Goal: Entertainment & Leisure: Consume media (video, audio)

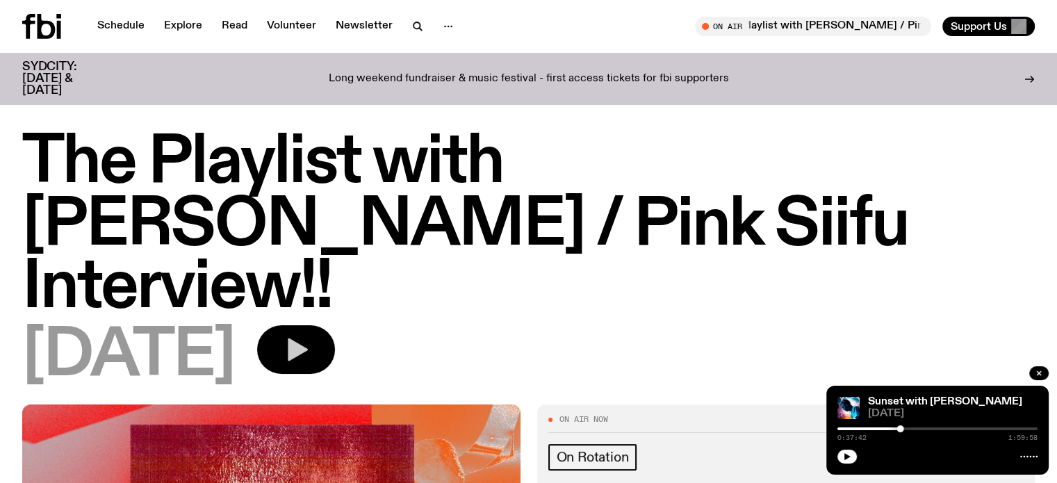
click at [308, 338] on icon "button" at bounding box center [298, 349] width 20 height 23
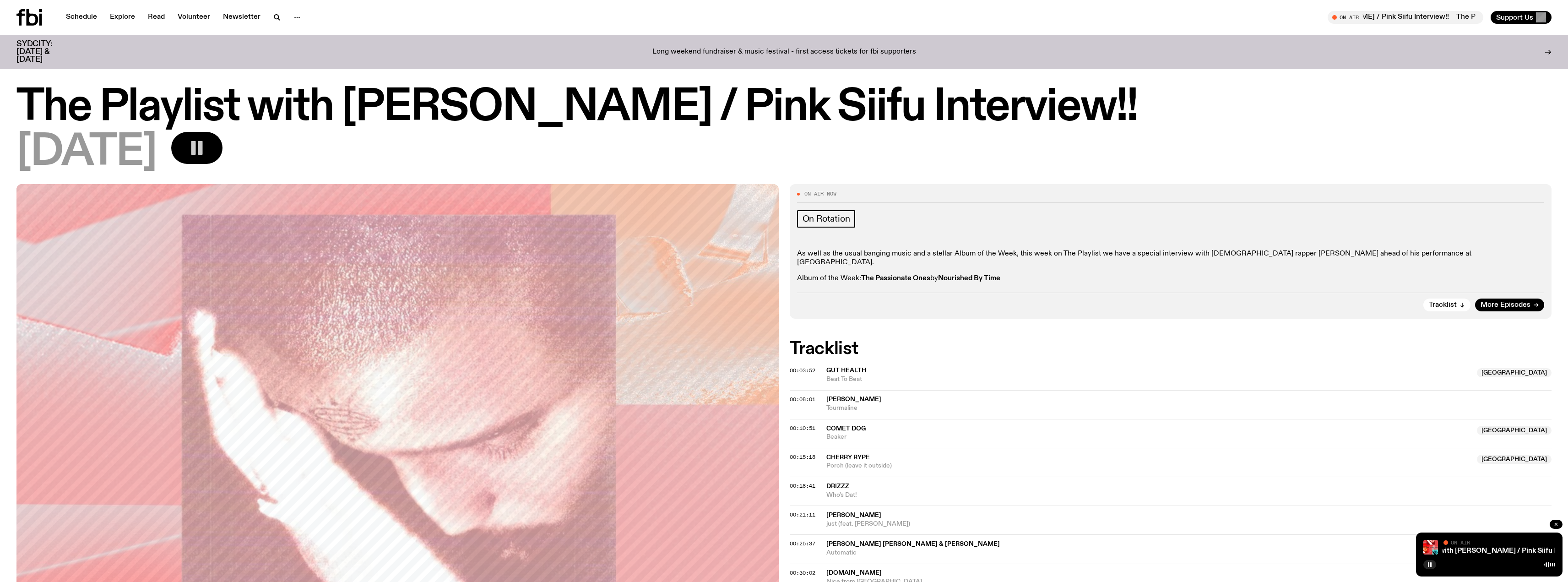
click at [1556, 525] on icon "button" at bounding box center [1556, 525] width 3 height 3
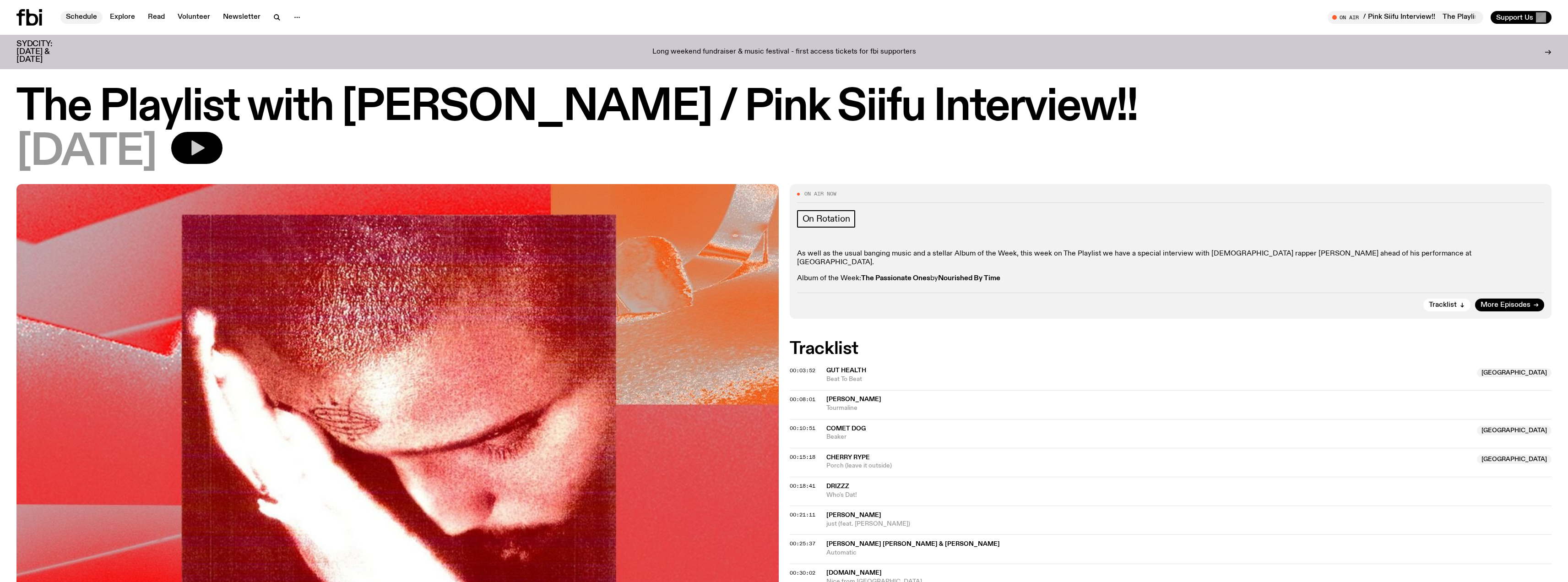
click at [86, 17] on link "Schedule" at bounding box center [82, 17] width 42 height 13
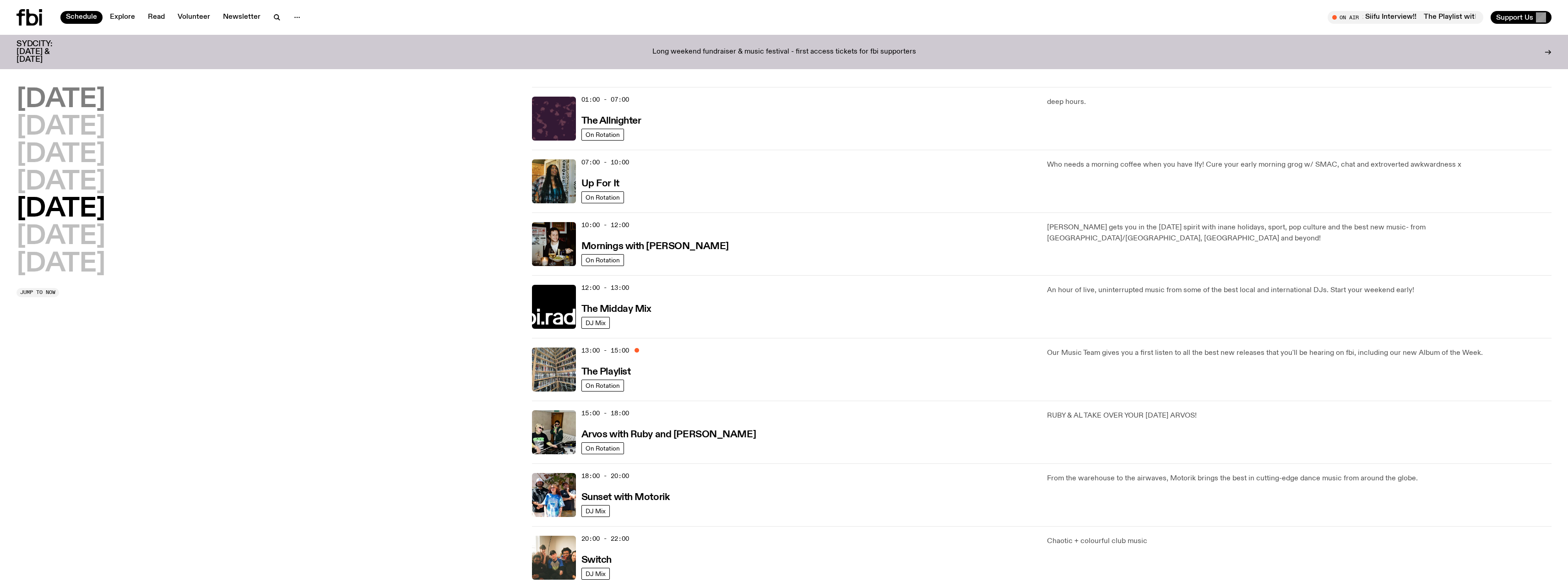
click at [95, 100] on h2 "[DATE]" at bounding box center [61, 100] width 89 height 26
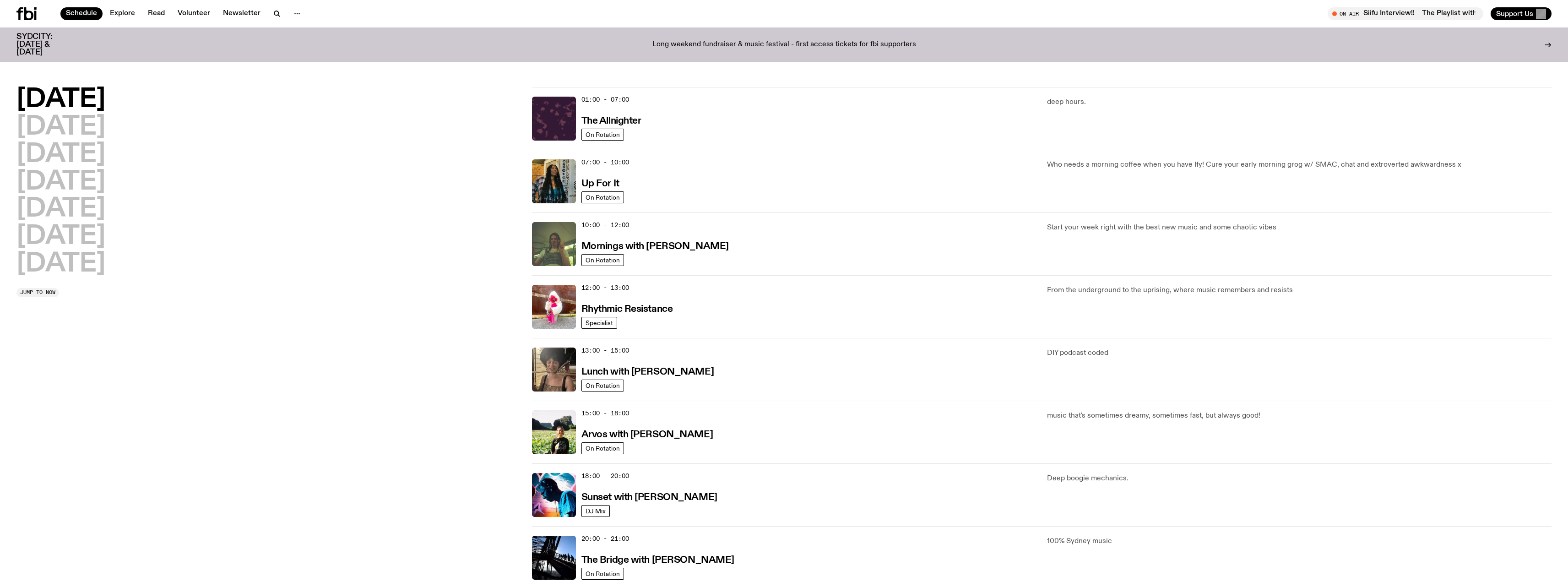
scroll to position [26, 0]
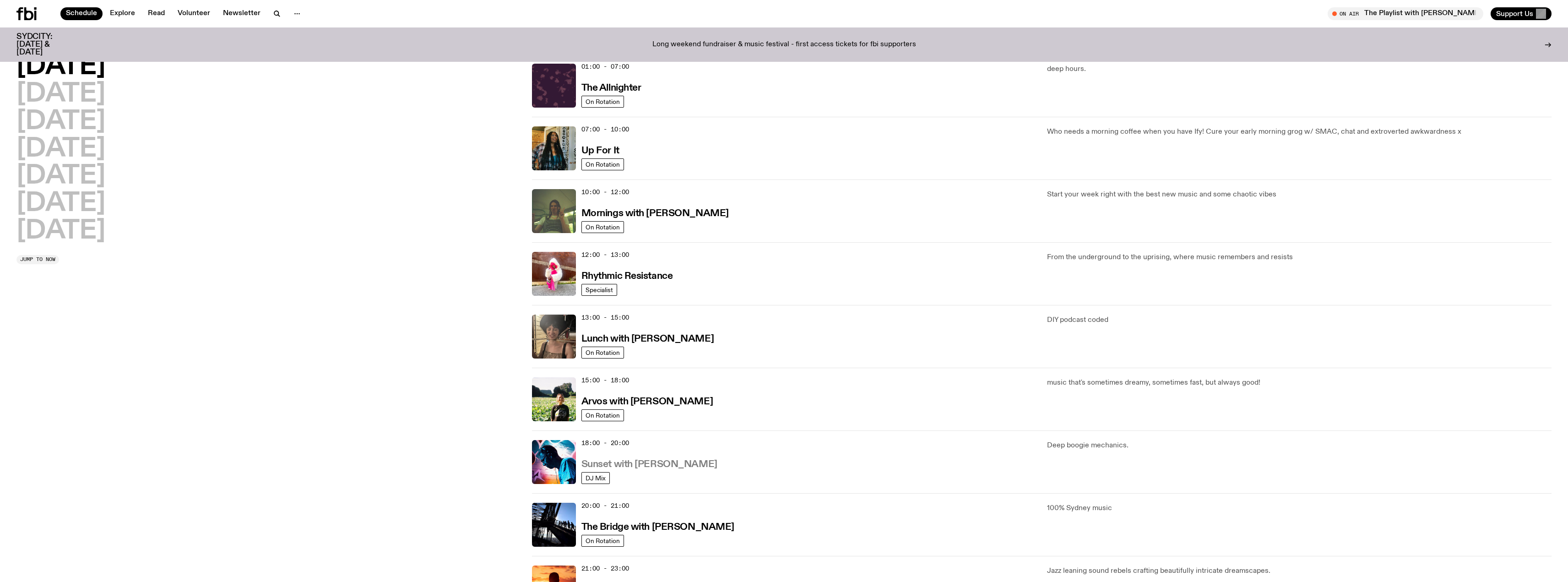
click at [643, 462] on h3 "Sunset with [PERSON_NAME]" at bounding box center [650, 465] width 136 height 10
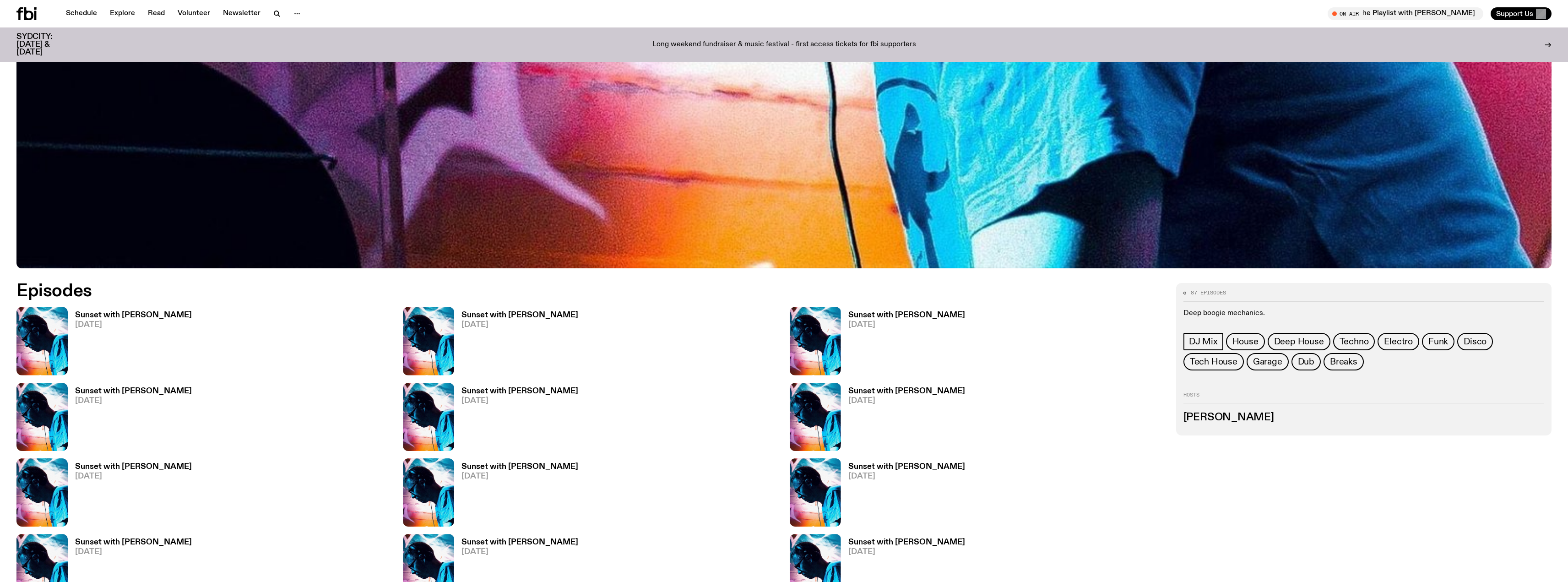
scroll to position [863, 0]
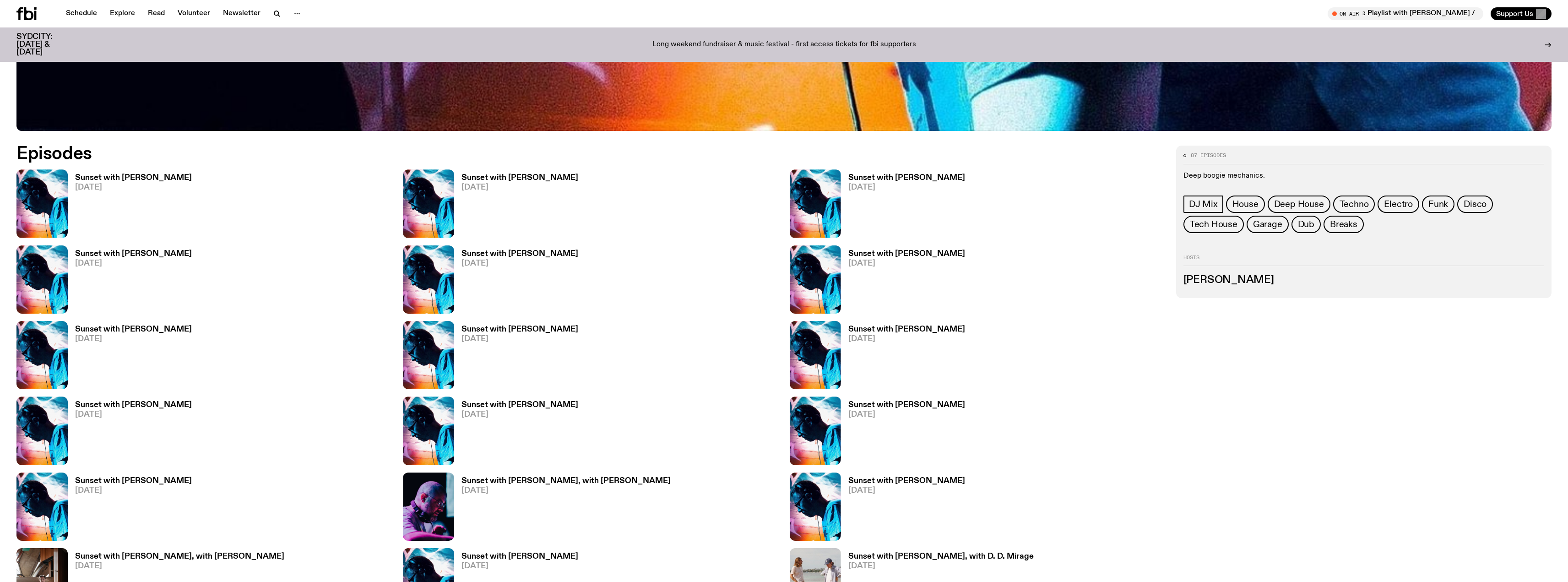
click at [514, 327] on h3 "Sunset with [PERSON_NAME]" at bounding box center [520, 330] width 117 height 8
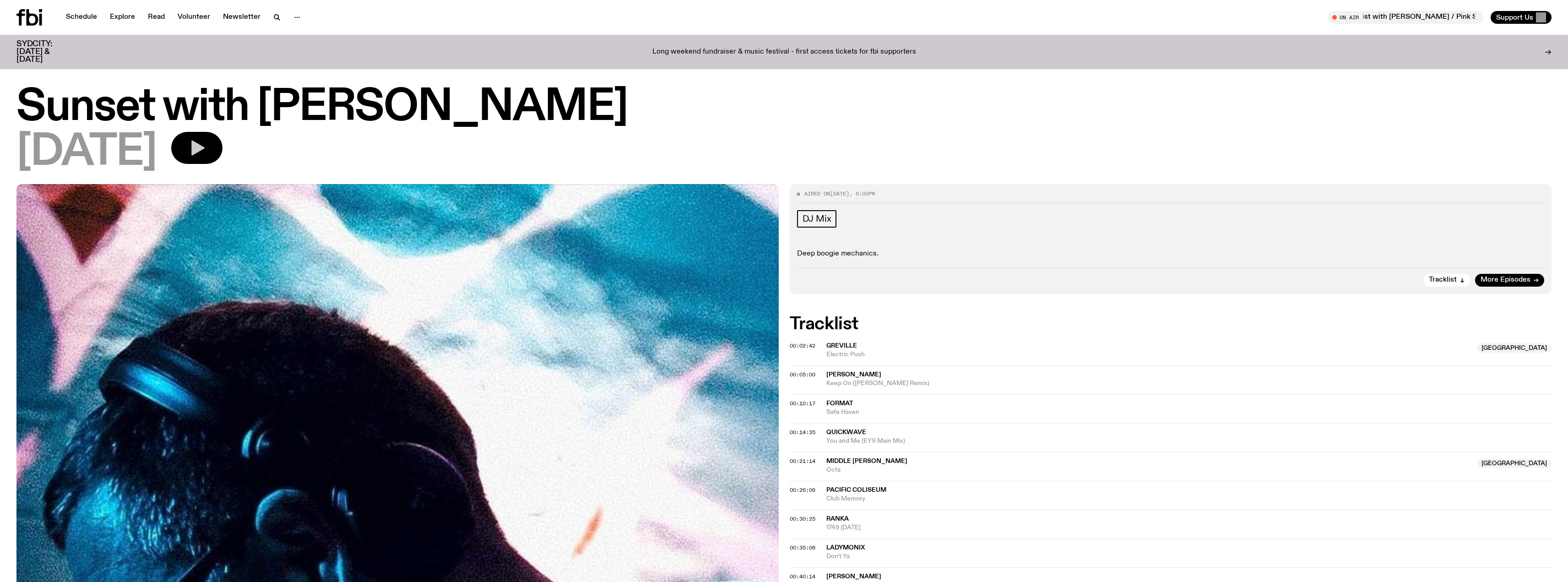
click at [223, 142] on button "button" at bounding box center [197, 148] width 51 height 32
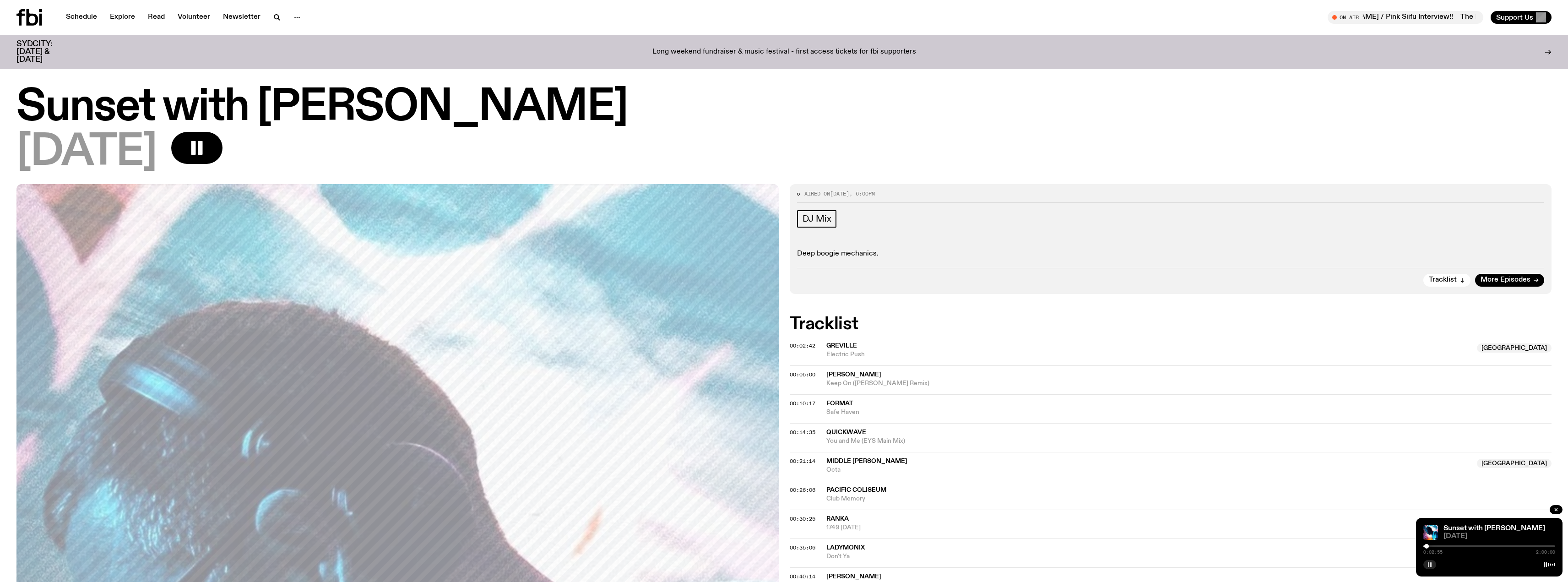
click at [1434, 561] on button "button" at bounding box center [1430, 565] width 13 height 9
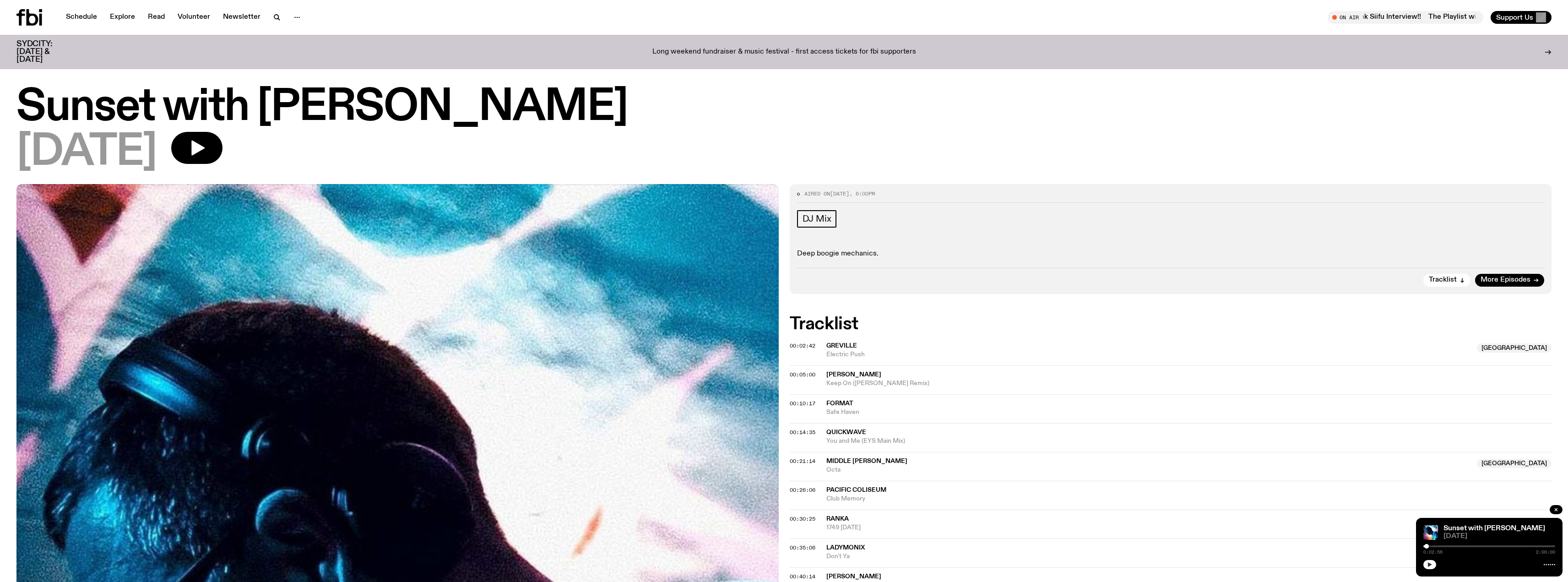
click at [1428, 566] on icon "button" at bounding box center [1430, 565] width 5 height 5
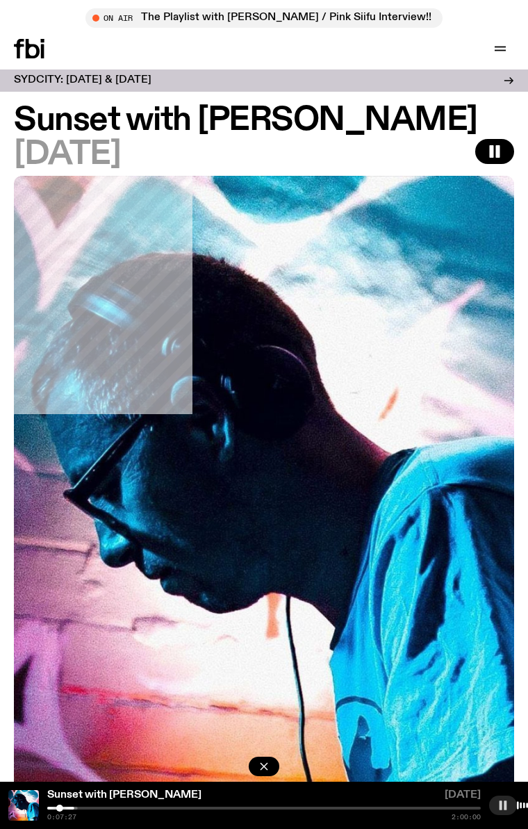
click at [500, 801] on rect "button" at bounding box center [501, 805] width 3 height 9
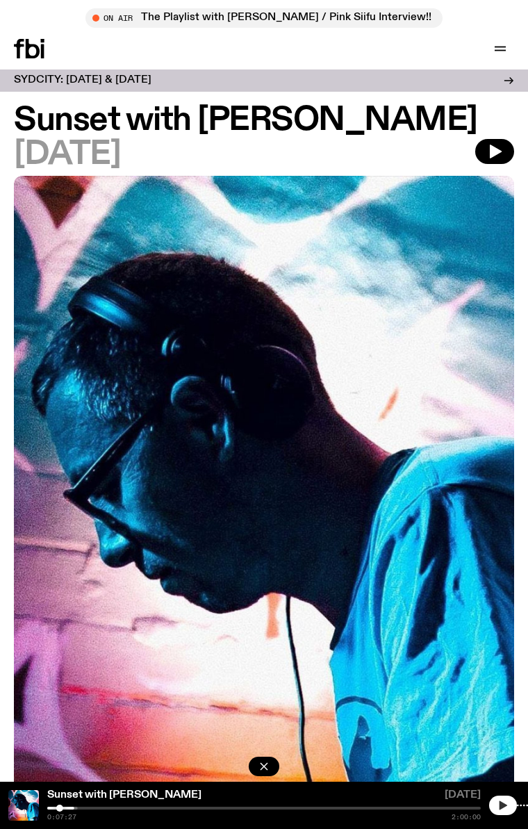
click at [489, 798] on button "button" at bounding box center [503, 805] width 28 height 19
